Goal: Task Accomplishment & Management: Manage account settings

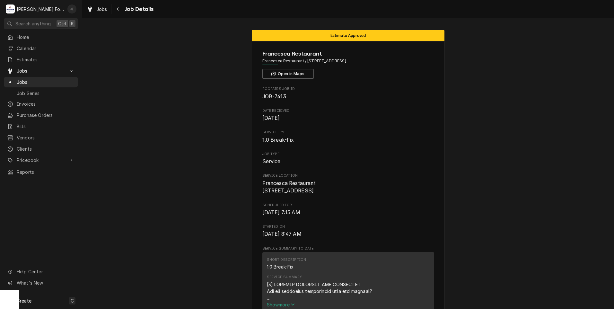
scroll to position [546, 0]
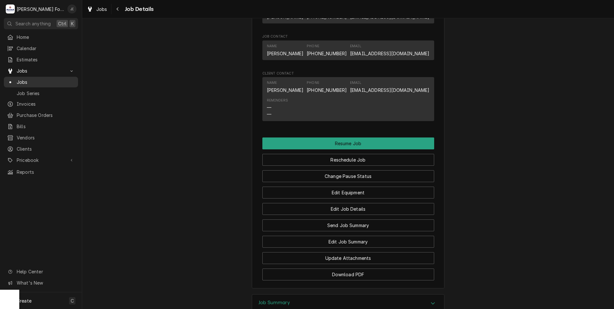
click at [36, 79] on span "Jobs" at bounding box center [46, 82] width 58 height 7
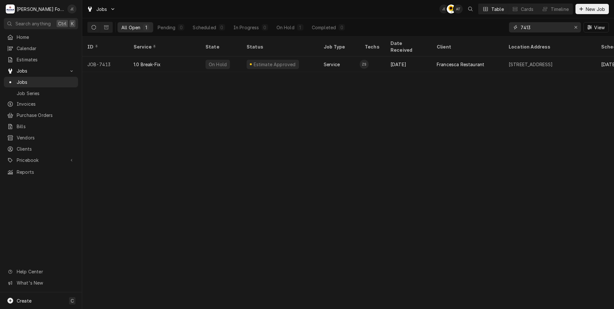
drag, startPoint x: 539, startPoint y: 27, endPoint x: 471, endPoint y: 26, distance: 68.4
click at [475, 26] on div "All Open 1 Pending 0 Scheduled 0 In Progress 0 On Hold 1 Completed 0 7413 View" at bounding box center [348, 27] width 522 height 18
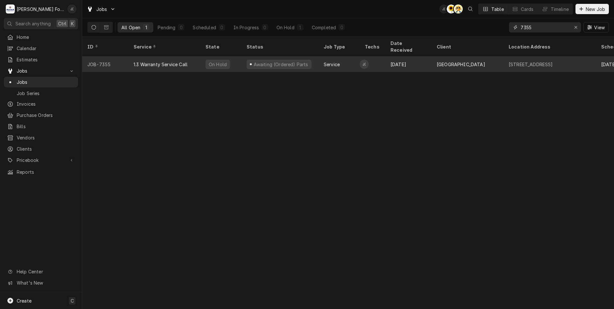
type input "7355"
click at [202, 60] on div "On Hold" at bounding box center [221, 64] width 41 height 15
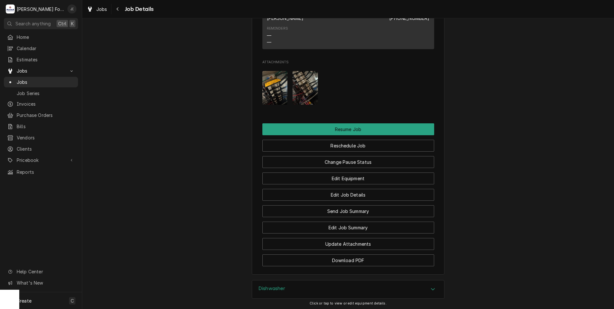
scroll to position [739, 0]
click at [361, 168] on button "Change Pause Status" at bounding box center [349, 162] width 172 height 12
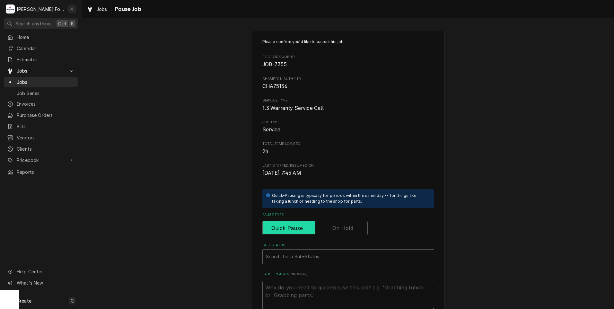
click at [341, 222] on input "Pause Type" at bounding box center [315, 228] width 100 height 14
checkbox input "true"
click at [318, 253] on div "Sub-Status" at bounding box center [348, 257] width 165 height 12
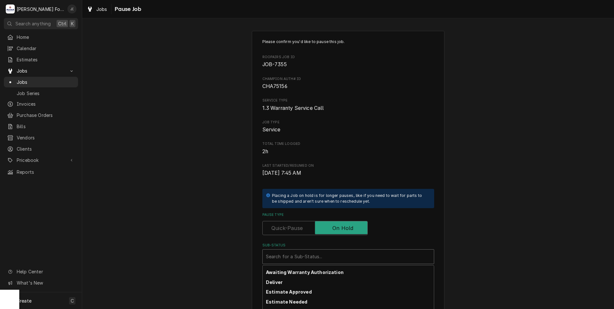
scroll to position [71, 0]
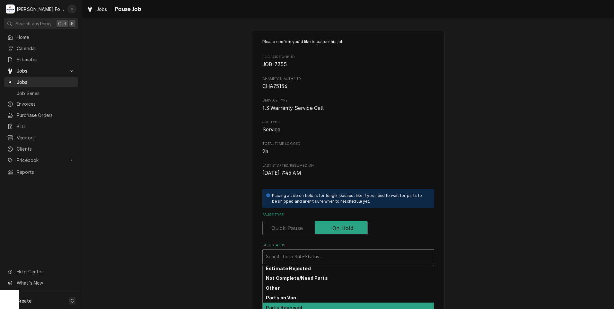
click at [307, 304] on div "Parts Received" at bounding box center [348, 308] width 171 height 10
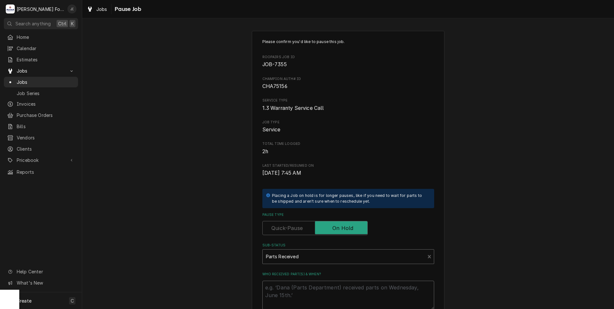
click at [307, 296] on textarea "Who received part(s) & when?" at bounding box center [349, 295] width 172 height 29
type textarea "x"
type textarea "0"
type textarea "x"
type textarea "09"
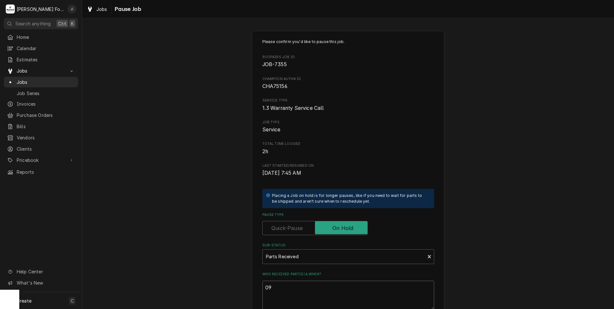
type textarea "x"
type textarea "09/"
type textarea "x"
type textarea "09/1"
type textarea "x"
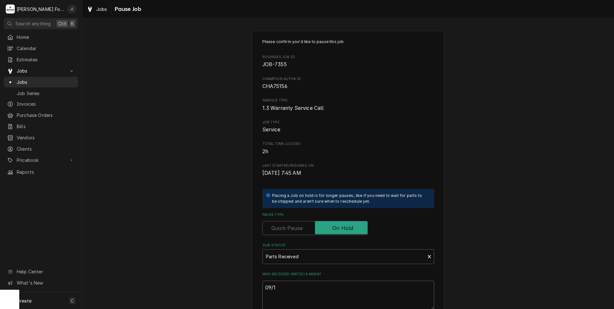
type textarea "09/16"
type textarea "x"
type textarea "09/16/"
type textarea "x"
type textarea "09/16/2"
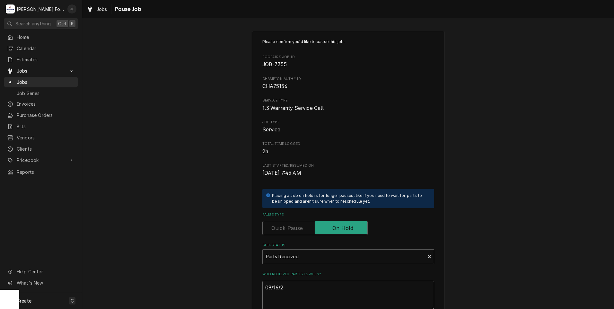
type textarea "x"
type textarea "[DATE]"
type textarea "x"
type textarea "09/16/202"
type textarea "x"
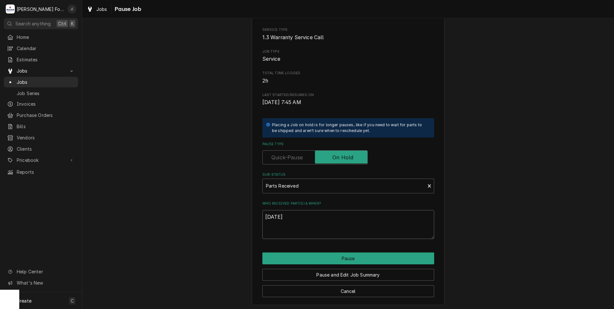
scroll to position [73, 0]
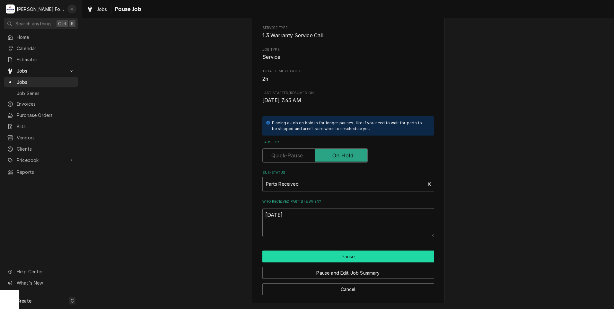
type textarea "[DATE]"
click at [334, 259] on button "Pause" at bounding box center [349, 257] width 172 height 12
type textarea "x"
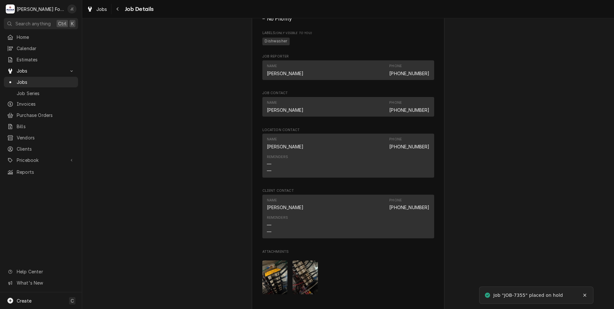
scroll to position [771, 0]
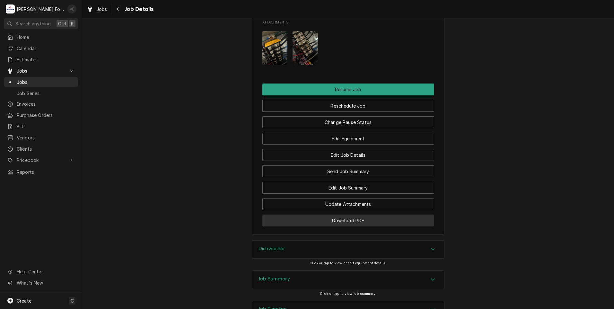
click at [307, 227] on button "Download PDF" at bounding box center [349, 221] width 172 height 12
click at [24, 83] on div "Jobs" at bounding box center [41, 82] width 72 height 8
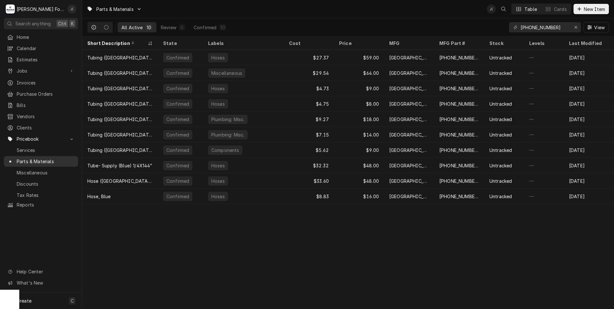
click at [32, 158] on span "Parts & Materials" at bounding box center [46, 161] width 58 height 7
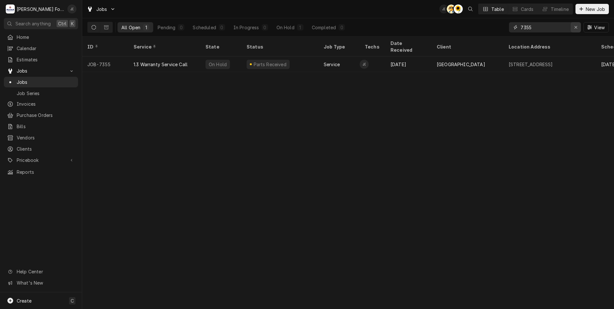
click at [576, 30] on div "Erase input" at bounding box center [576, 27] width 6 height 6
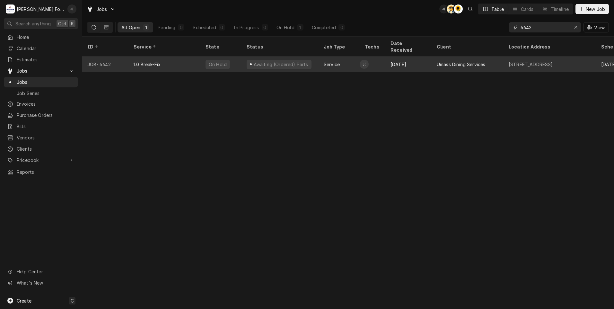
type input "6642"
click at [163, 59] on div "1.0 Break-Fix" at bounding box center [165, 64] width 72 height 15
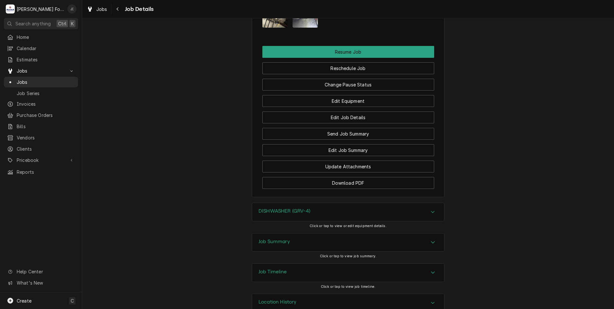
scroll to position [835, 0]
click at [306, 86] on button "Change Pause Status" at bounding box center [349, 84] width 172 height 12
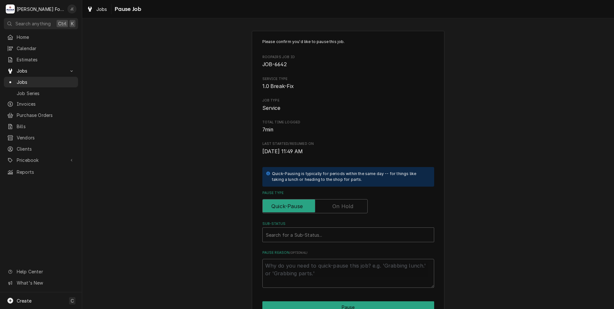
click at [333, 204] on label "Pause Type" at bounding box center [315, 206] width 105 height 14
click at [333, 204] on input "Pause Type" at bounding box center [315, 206] width 100 height 14
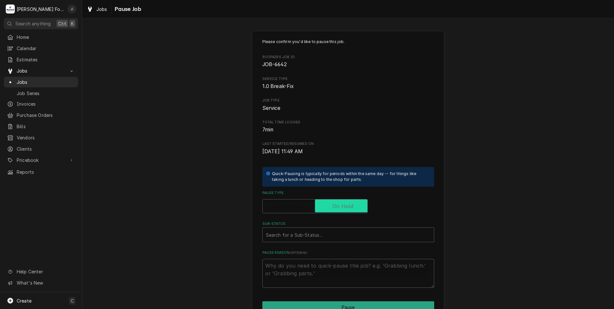
checkbox input "true"
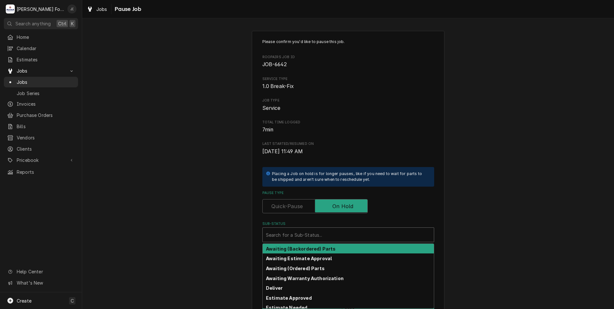
drag, startPoint x: 314, startPoint y: 236, endPoint x: 310, endPoint y: 248, distance: 12.9
click at [314, 236] on div "Sub-Status" at bounding box center [348, 235] width 165 height 12
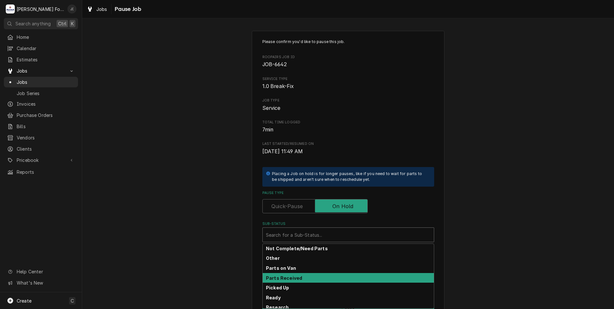
scroll to position [70, 0]
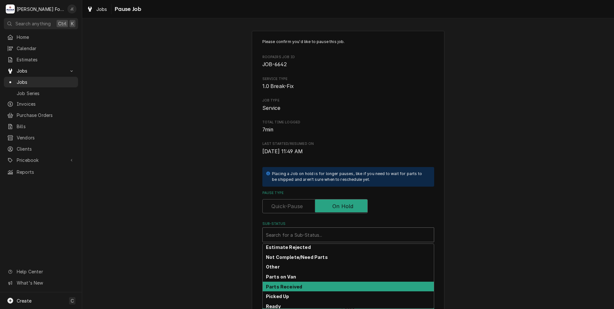
click at [302, 286] on div "Parts Received" at bounding box center [348, 287] width 171 height 10
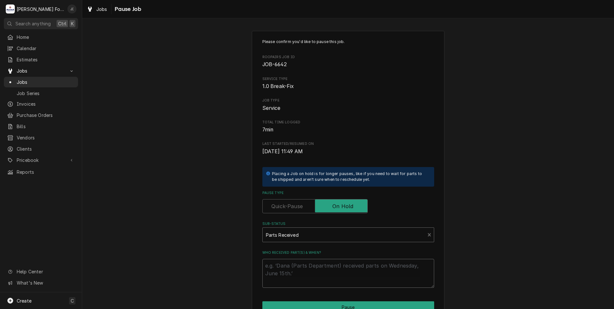
click at [298, 275] on textarea "Who received part(s) & when?" at bounding box center [349, 273] width 172 height 29
type textarea "x"
type textarea "0"
type textarea "x"
type textarea "09"
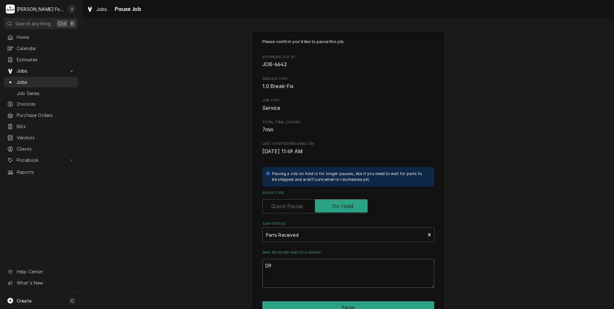
type textarea "x"
type textarea "09/"
type textarea "x"
type textarea "09/1"
type textarea "x"
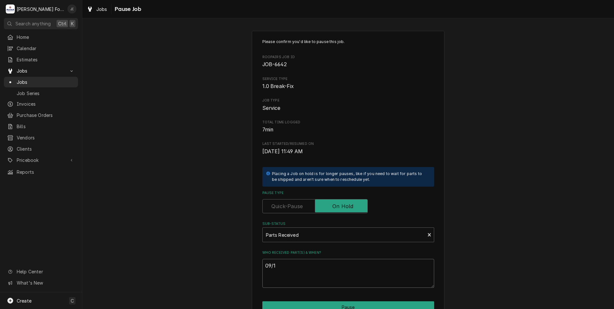
type textarea "09/16"
type textarea "x"
type textarea "09/16/"
type textarea "x"
type textarea "09/16/2"
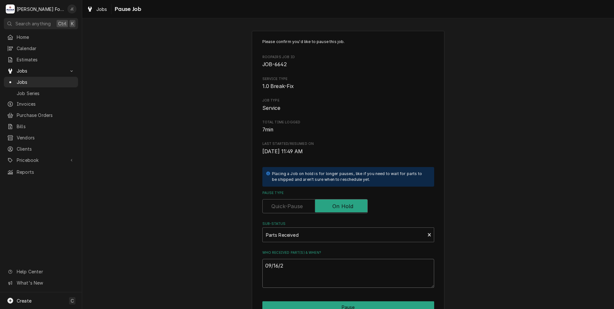
type textarea "x"
type textarea "09/16/22"
type textarea "x"
type textarea "09/16/2"
type textarea "x"
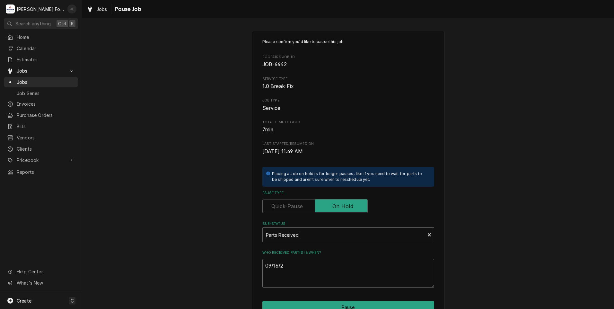
type textarea "09/16/20"
type textarea "x"
type textarea "09/16/202"
type textarea "x"
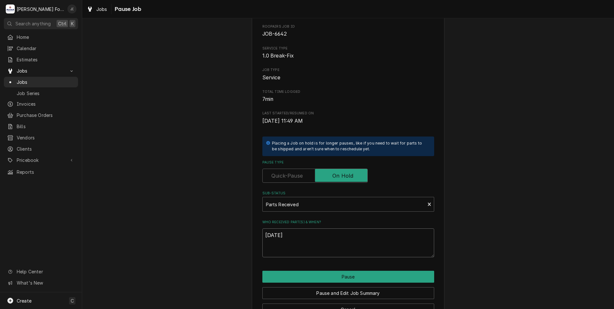
scroll to position [51, 0]
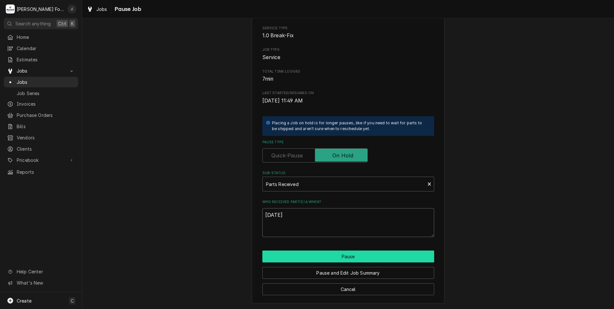
type textarea "09/16/2025"
click at [335, 256] on button "Pause" at bounding box center [349, 257] width 172 height 12
type textarea "x"
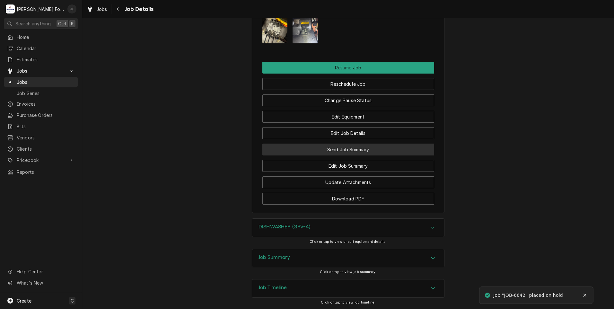
scroll to position [835, 0]
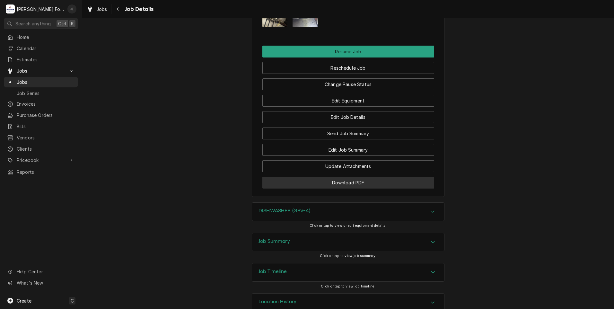
click at [342, 182] on button "Download PDF" at bounding box center [349, 183] width 172 height 12
click at [34, 79] on span "Jobs" at bounding box center [46, 82] width 58 height 7
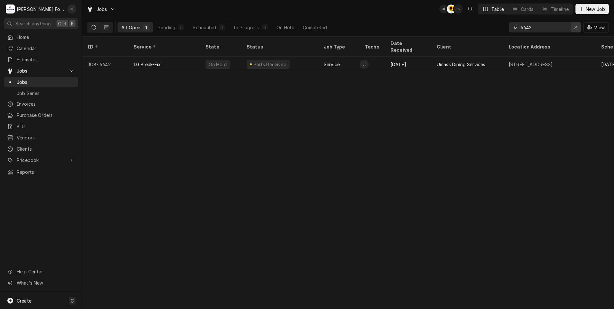
click at [577, 31] on button "Erase input" at bounding box center [576, 27] width 10 height 10
click at [554, 28] on input "Dynamic Content Wrapper" at bounding box center [551, 27] width 60 height 10
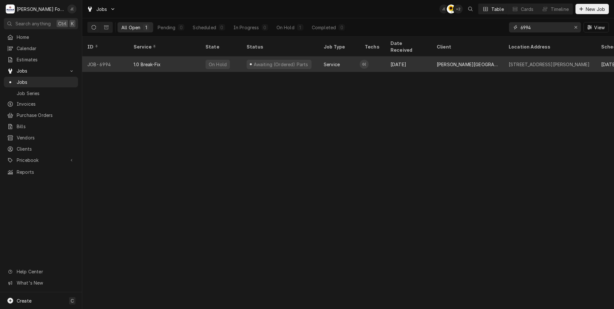
type input "6994"
click at [175, 57] on div "1.0 Break-Fix" at bounding box center [165, 64] width 72 height 15
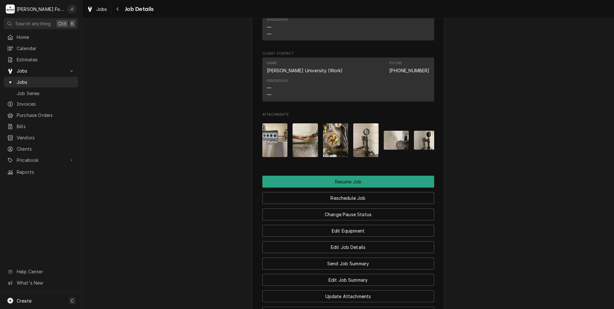
scroll to position [803, 0]
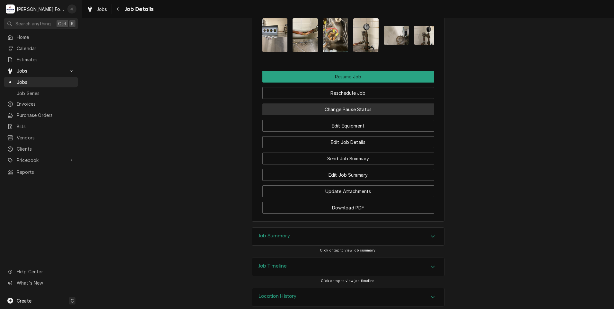
click at [367, 103] on button "Change Pause Status" at bounding box center [349, 109] width 172 height 12
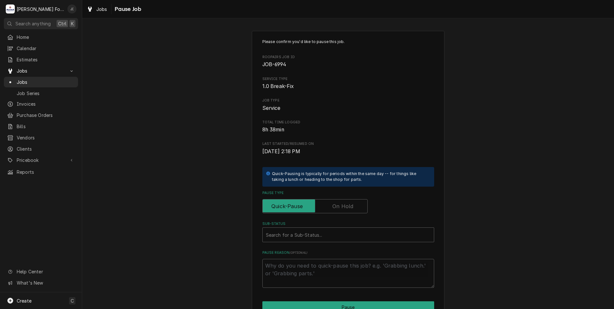
click at [338, 204] on label "Pause Type" at bounding box center [315, 206] width 105 height 14
click at [338, 204] on input "Pause Type" at bounding box center [315, 206] width 100 height 14
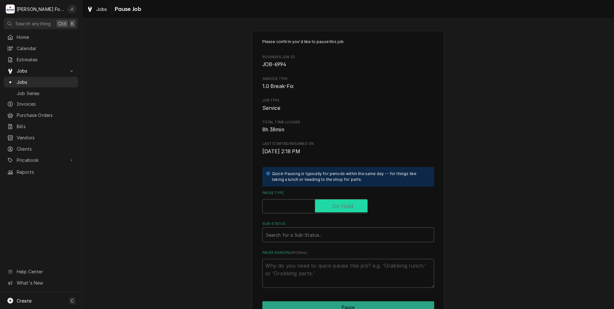
checkbox input "true"
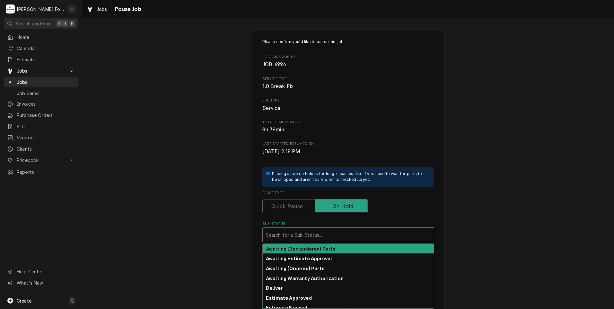
click at [329, 236] on div "Sub-Status" at bounding box center [348, 235] width 165 height 12
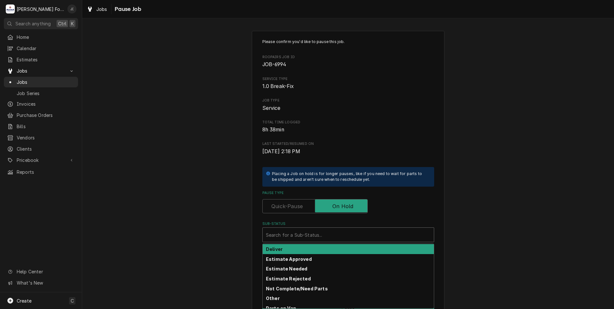
scroll to position [103, 0]
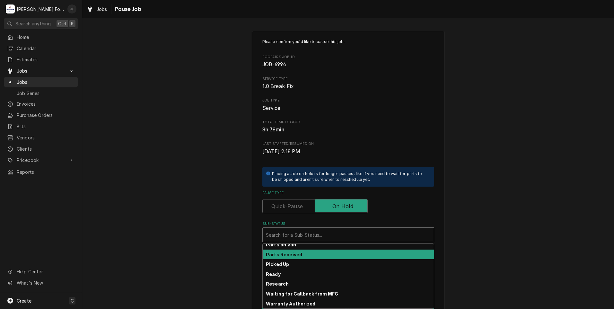
click at [302, 256] on div "Parts Received" at bounding box center [348, 255] width 171 height 10
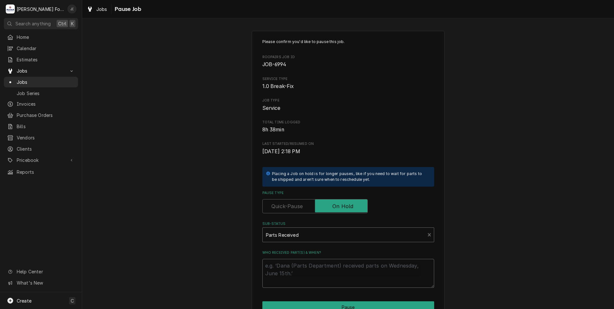
click at [294, 279] on textarea "Who received part(s) & when?" at bounding box center [349, 273] width 172 height 29
type textarea "x"
type textarea "0"
type textarea "x"
type textarea "09"
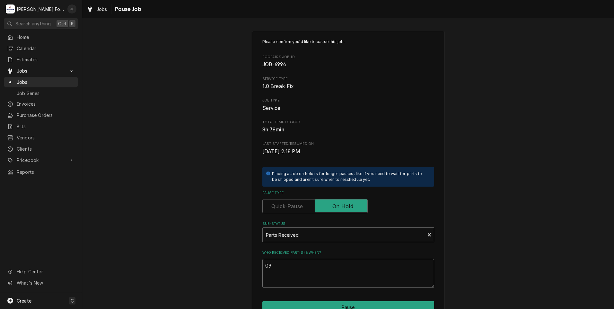
type textarea "x"
type textarea "09/"
type textarea "x"
type textarea "09/1"
type textarea "x"
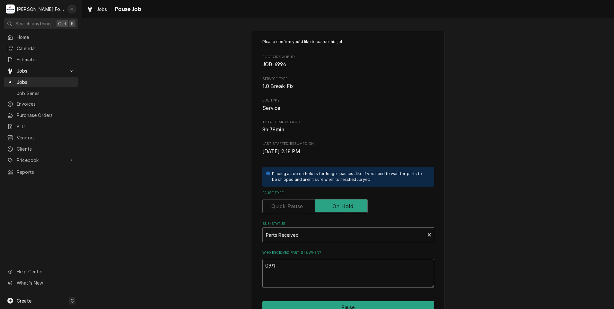
type textarea "09/16"
type textarea "x"
type textarea "09/16/"
type textarea "x"
type textarea "09/16/2"
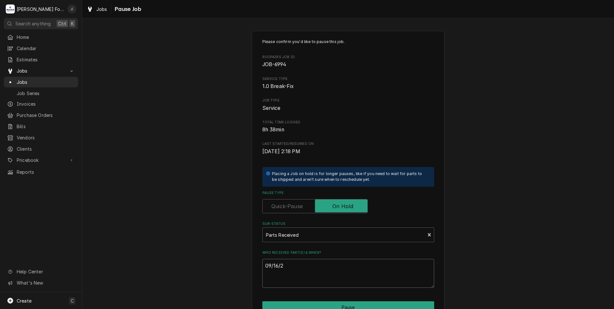
type textarea "x"
type textarea "[DATE]"
type textarea "x"
type textarea "09/16/202"
type textarea "x"
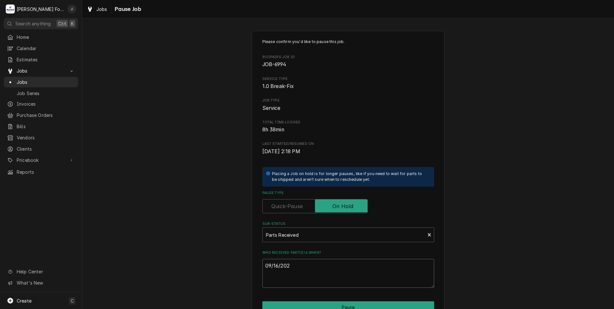
type textarea "[DATE]"
type textarea "x"
type textarea "09/16/202"
type textarea "x"
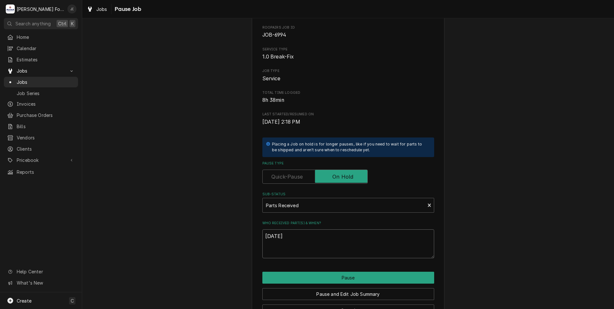
scroll to position [51, 0]
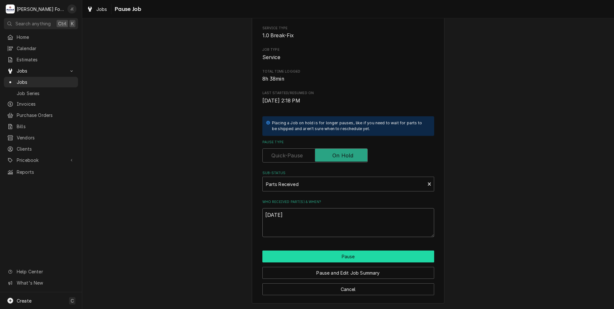
type textarea "[DATE]"
click at [334, 257] on button "Pause" at bounding box center [349, 257] width 172 height 12
type textarea "x"
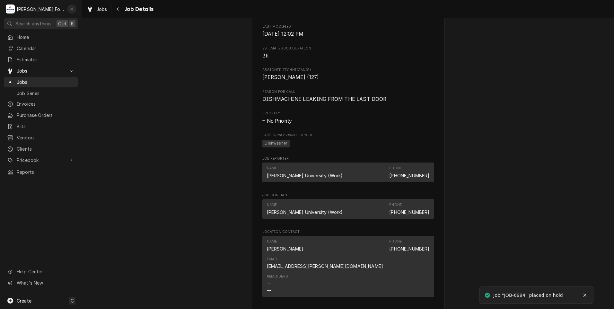
scroll to position [771, 0]
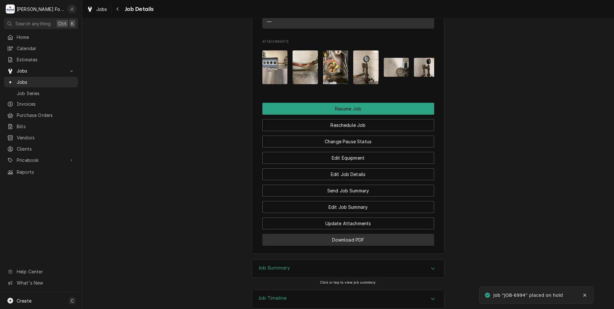
click at [294, 234] on button "Download PDF" at bounding box center [349, 240] width 172 height 12
